Goal: Task Accomplishment & Management: Manage account settings

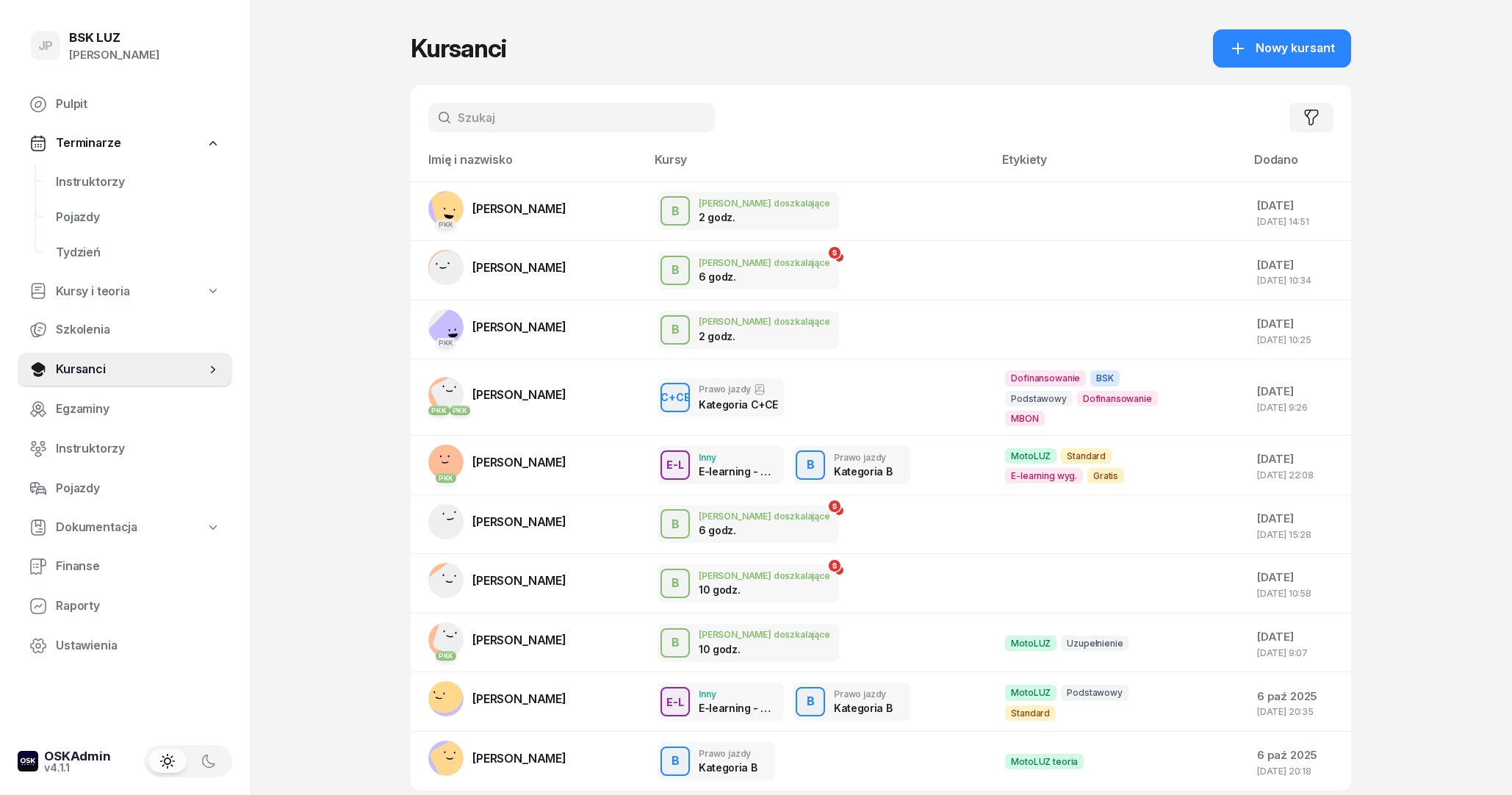
click at [520, 125] on input "text" at bounding box center [571, 117] width 287 height 29
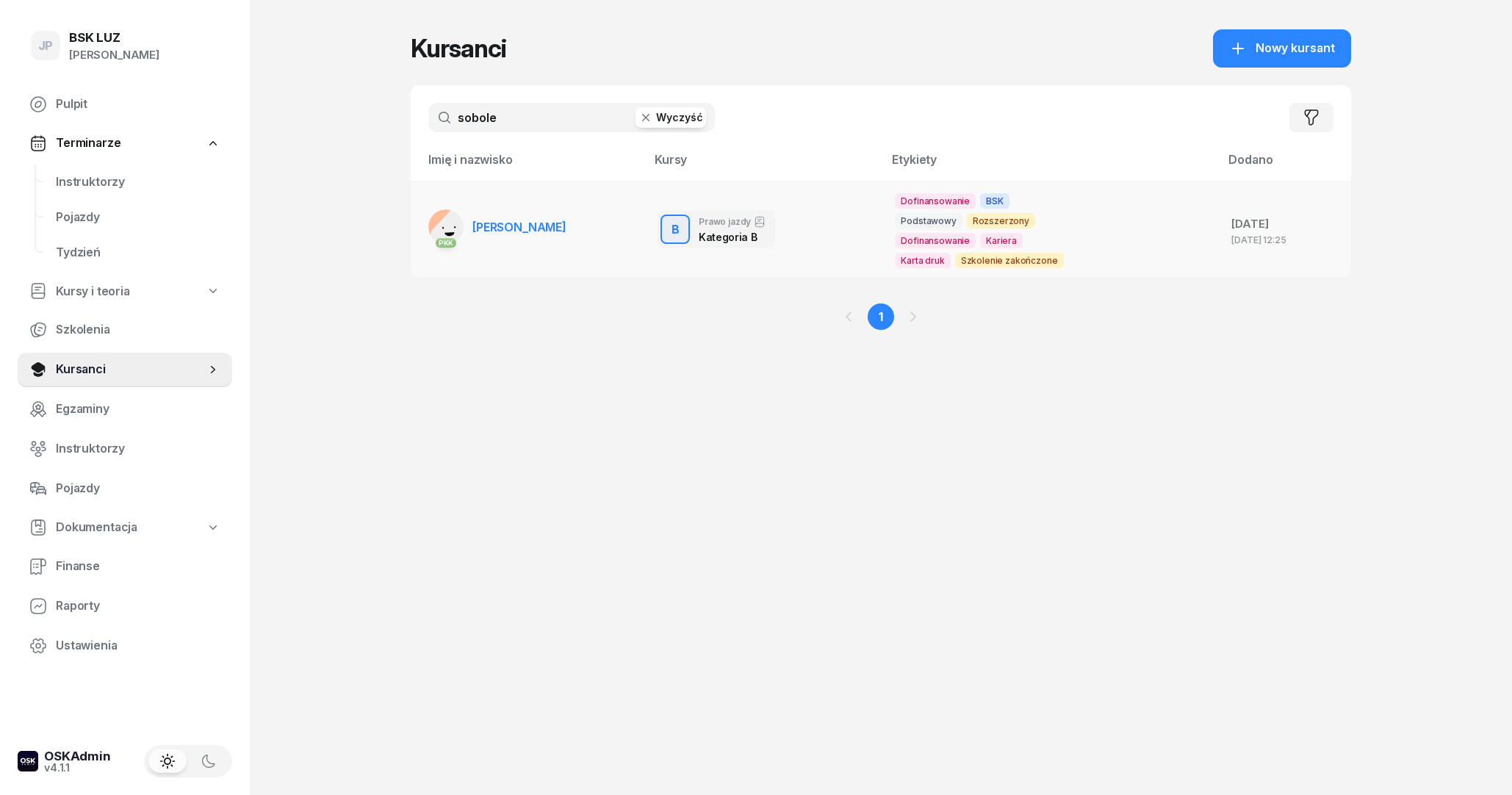
type input "sobole"
click at [480, 228] on span "[PERSON_NAME]" at bounding box center [520, 227] width 94 height 15
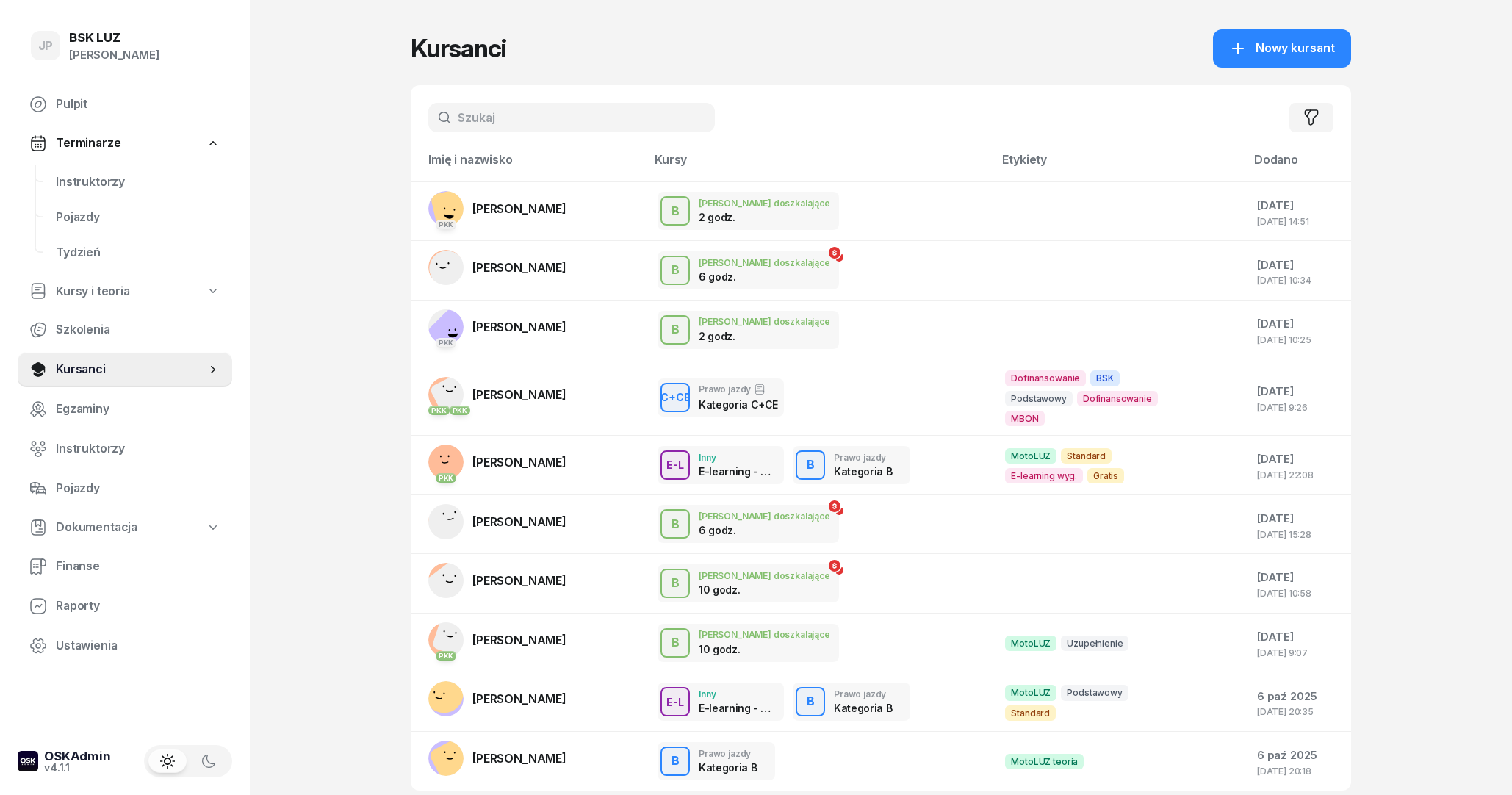
click at [648, 114] on input "text" at bounding box center [571, 117] width 287 height 29
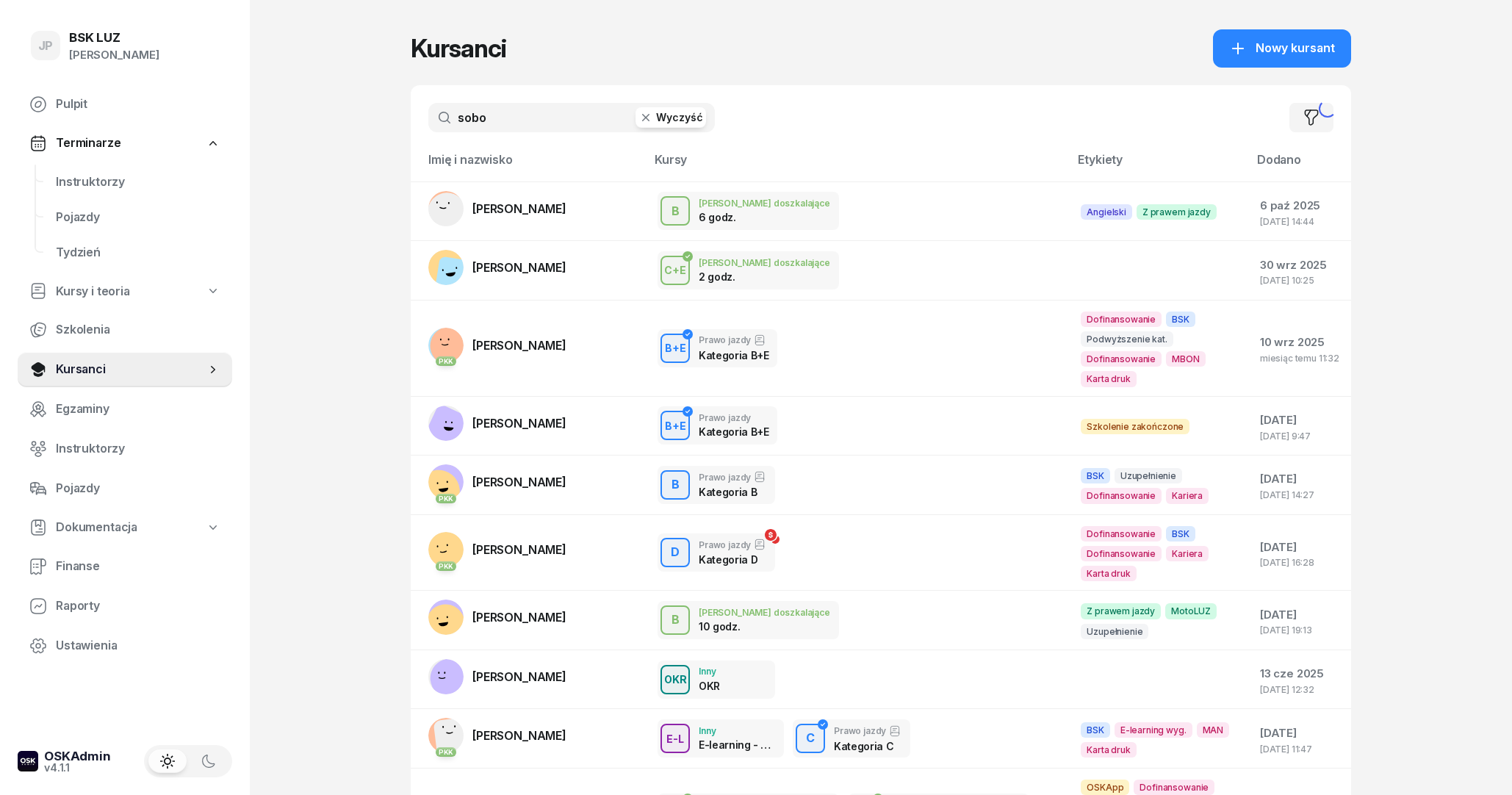
type input "sobo"
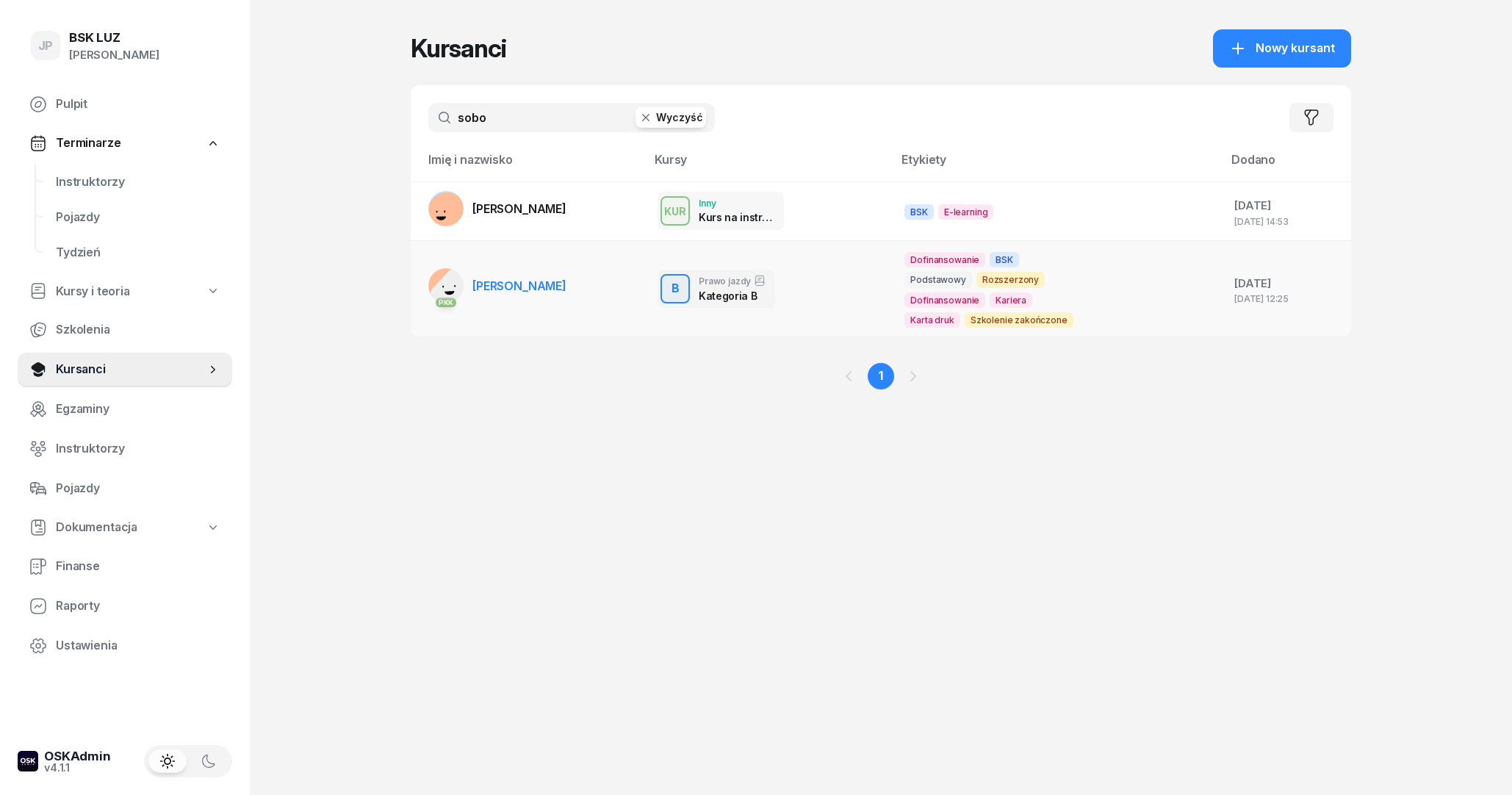
click at [496, 298] on link "PKK [PERSON_NAME]" at bounding box center [497, 286] width 139 height 36
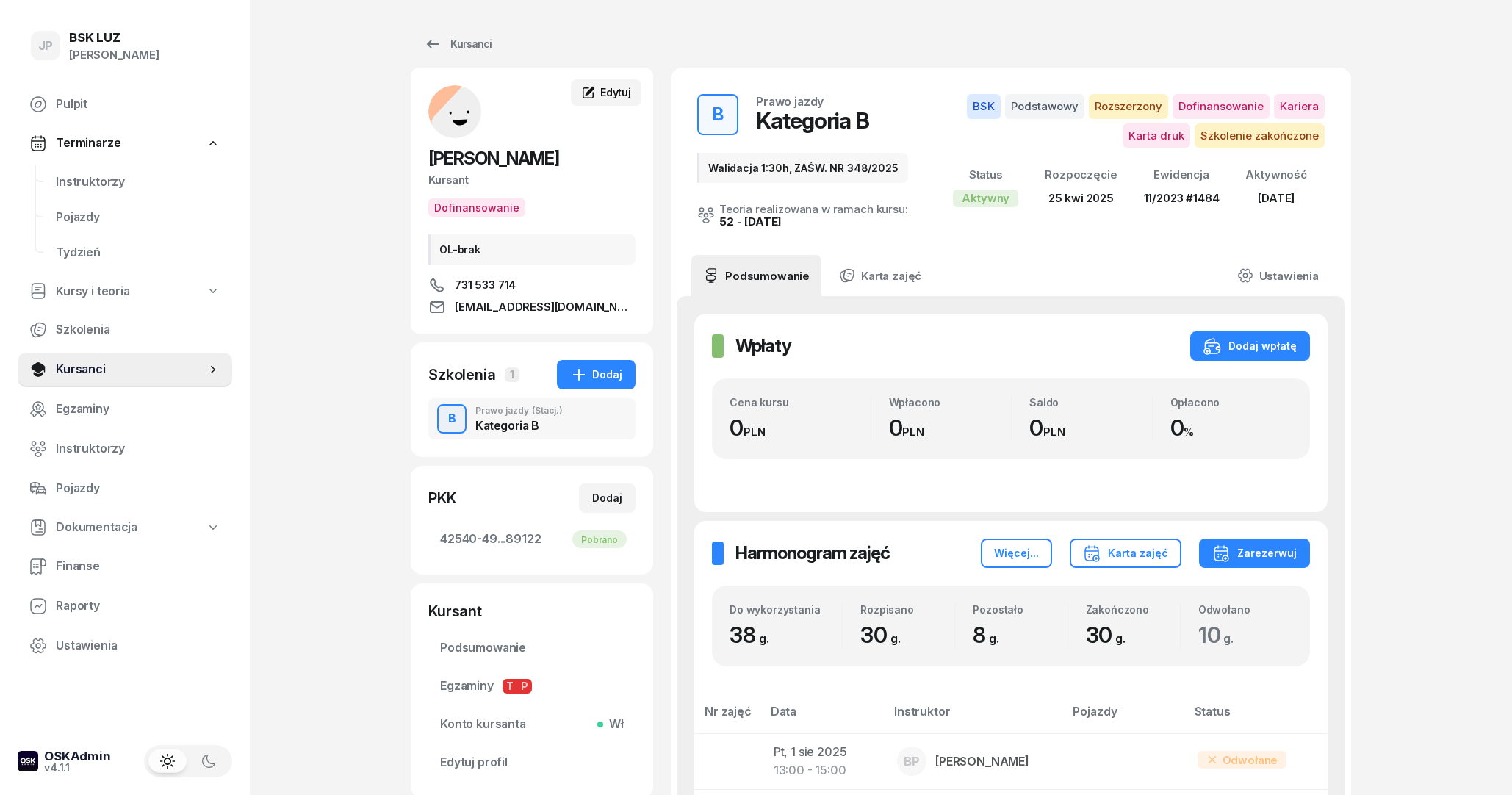
click at [617, 96] on span "Edytuj" at bounding box center [616, 92] width 31 height 12
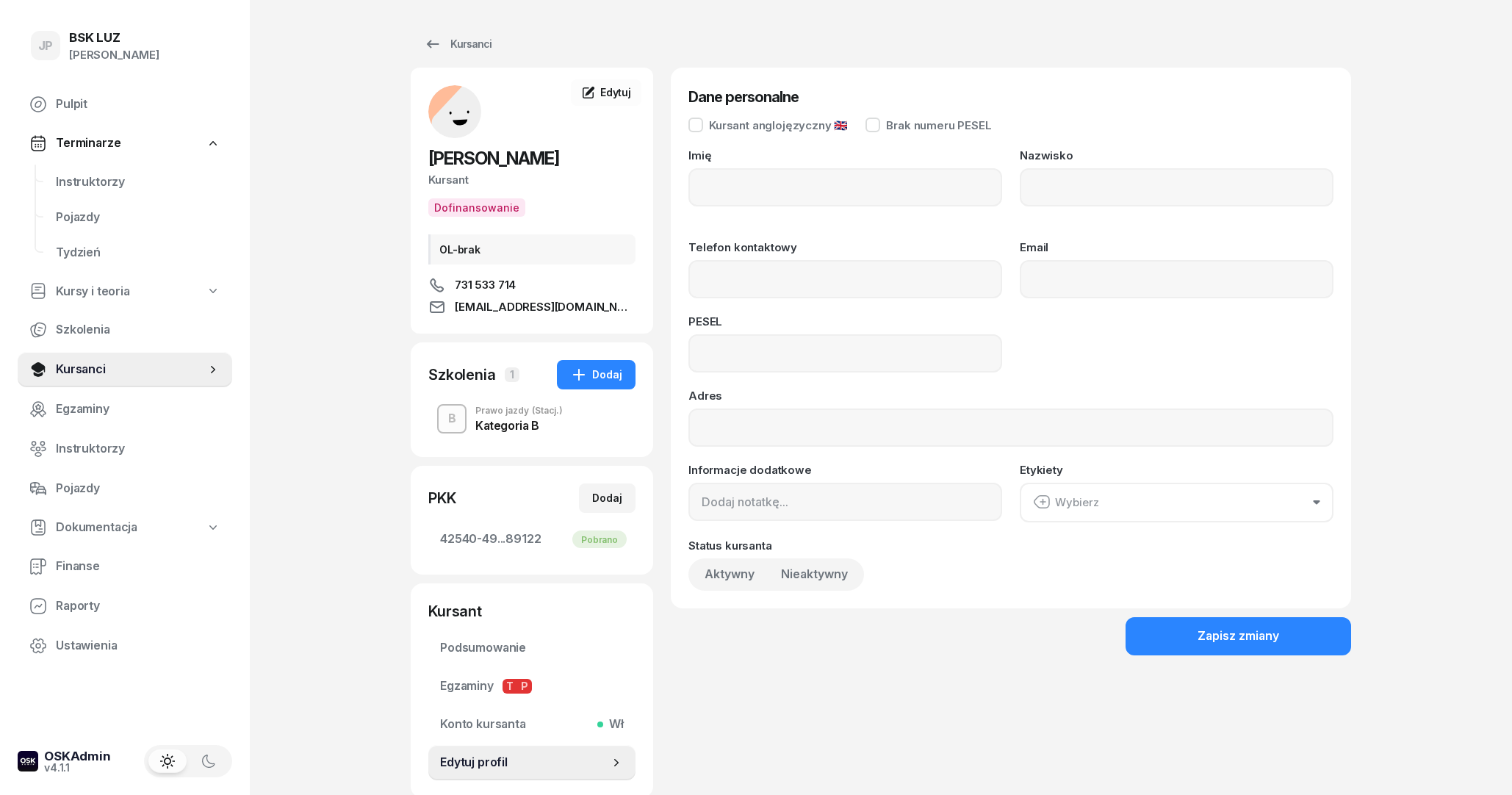
type input "ANETA"
type input "SOBOLEWSKA"
type input "731533714"
type input "[EMAIL_ADDRESS][DOMAIN_NAME]"
type input "86120814781"
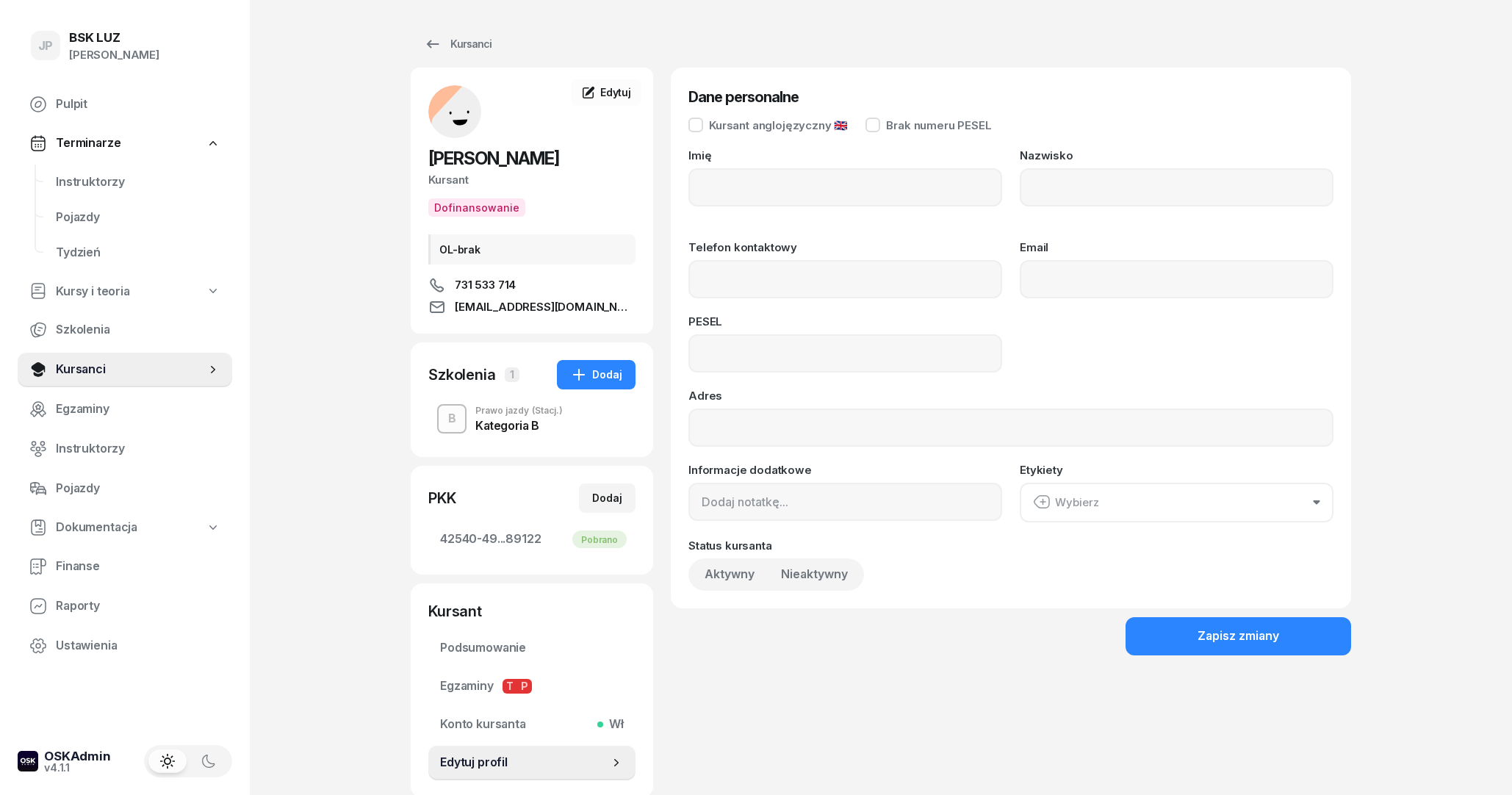
type input "OL-brak"
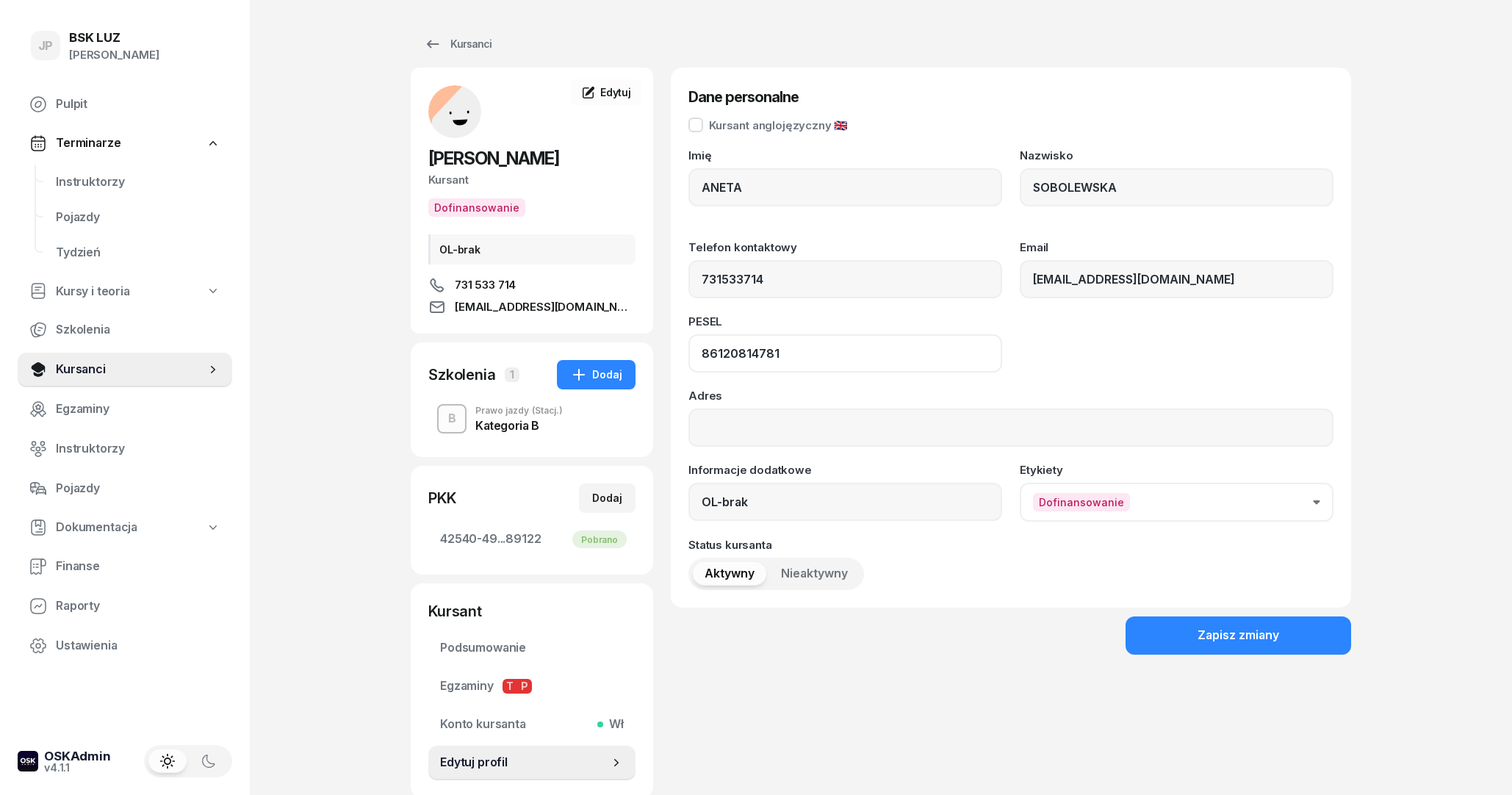
drag, startPoint x: 840, startPoint y: 370, endPoint x: 695, endPoint y: 353, distance: 146.0
click at [688, 350] on input "86120814781" at bounding box center [845, 353] width 314 height 38
click at [451, 39] on div "Kursanci" at bounding box center [458, 44] width 68 height 18
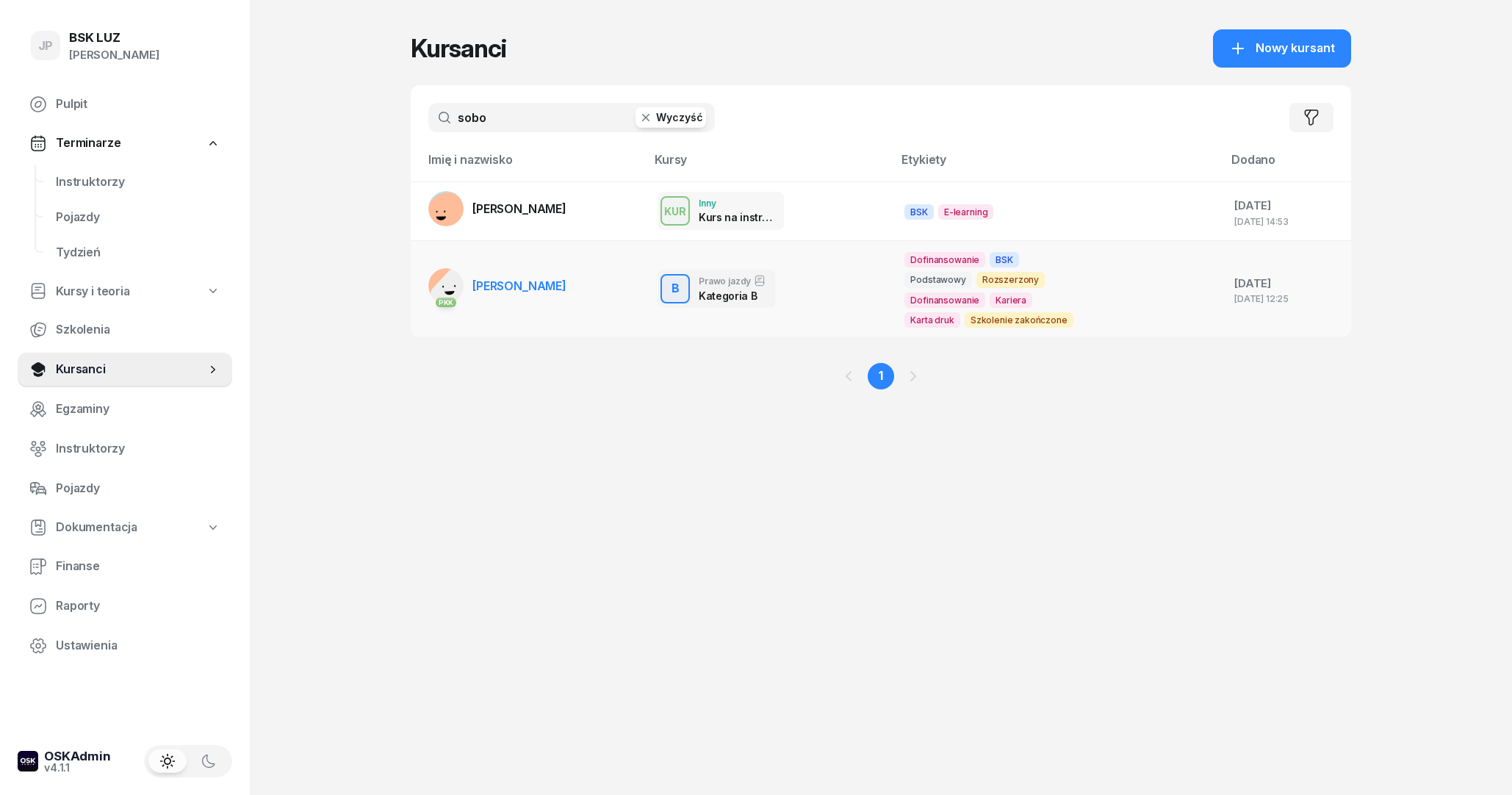
click at [489, 287] on span "[PERSON_NAME]" at bounding box center [520, 286] width 94 height 15
